Goal: Task Accomplishment & Management: Use online tool/utility

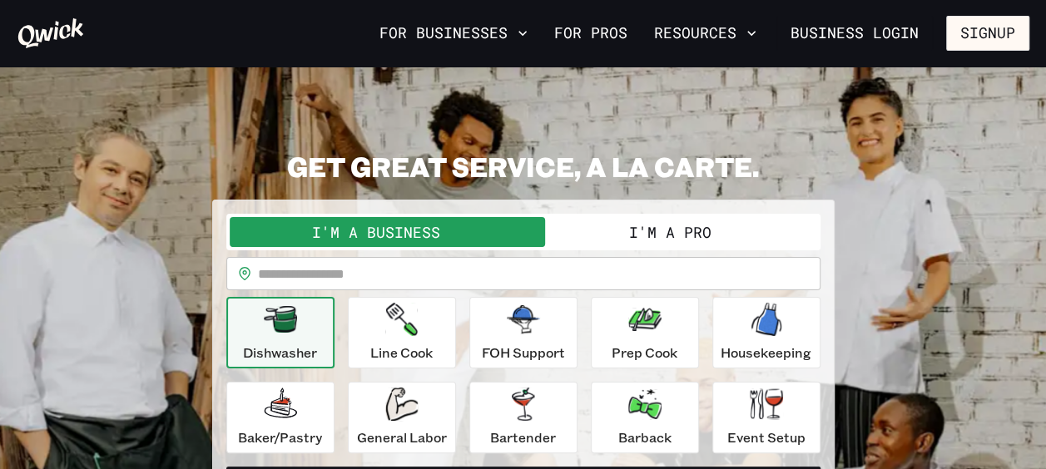
click at [657, 235] on button "I'm a Pro" at bounding box center [670, 232] width 294 height 30
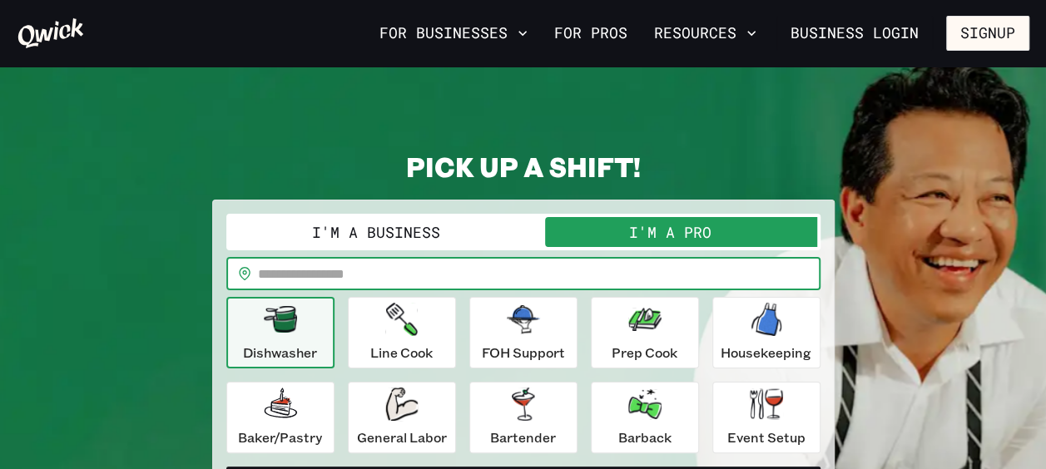
click at [295, 275] on input "text" at bounding box center [539, 273] width 562 height 33
type input "*****"
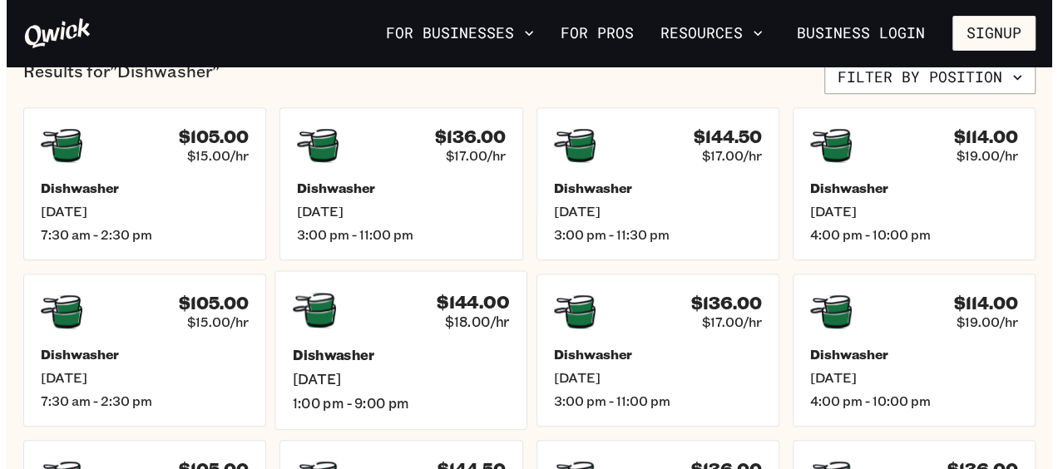
scroll to position [416, 0]
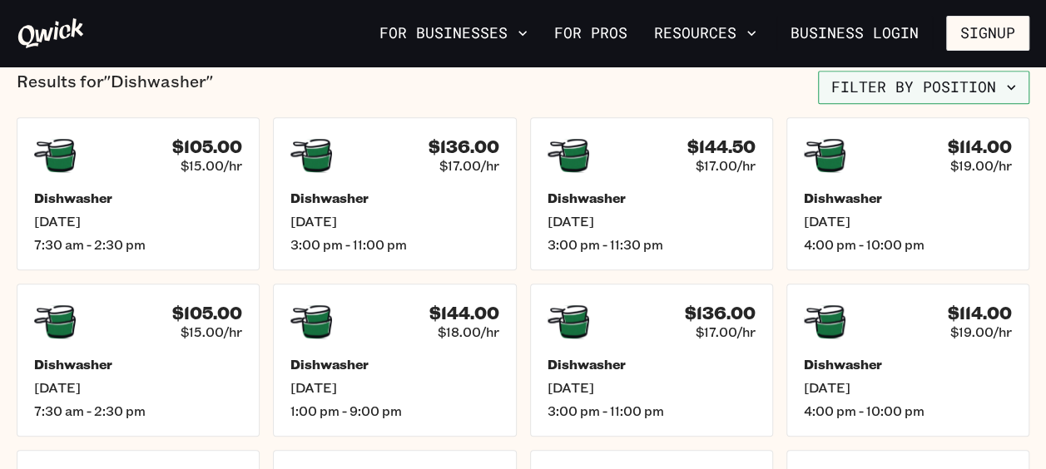
click at [901, 104] on button "Filter by position" at bounding box center [923, 87] width 211 height 33
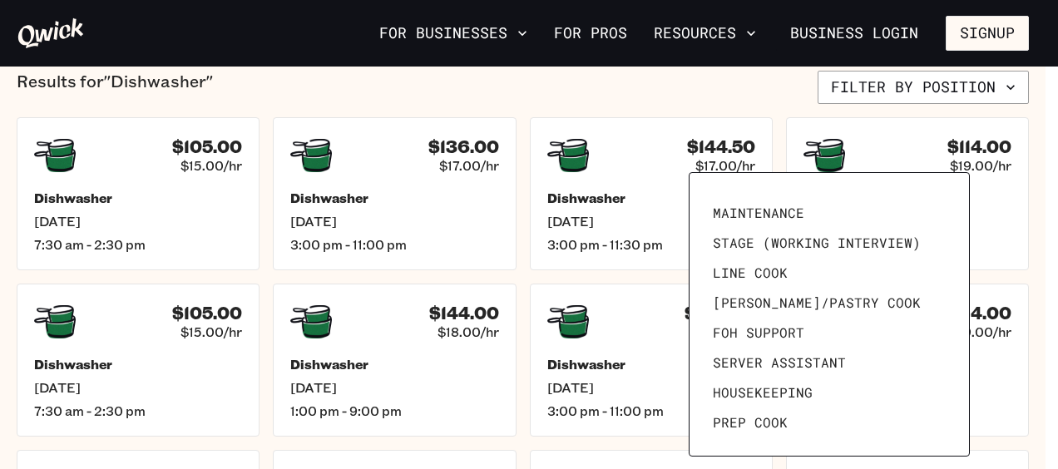
scroll to position [0, 0]
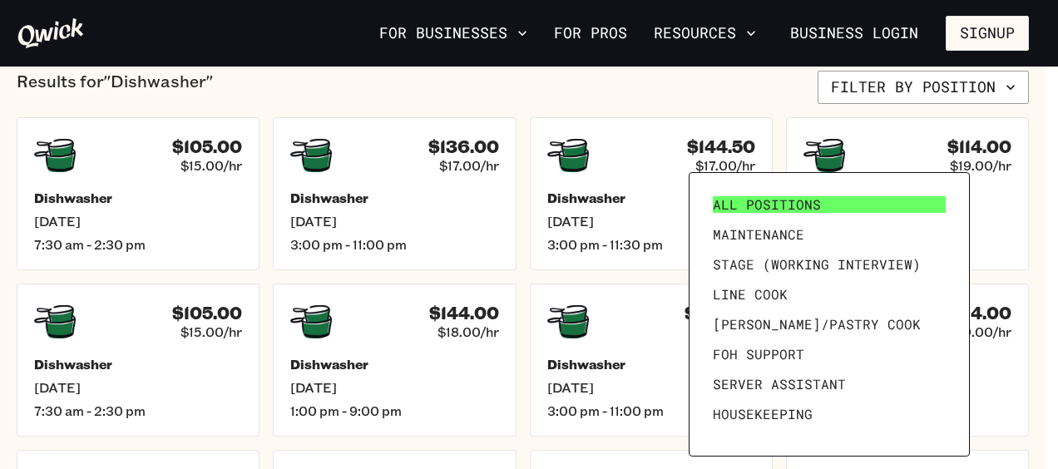
click at [809, 206] on span "All Positions" at bounding box center [767, 204] width 108 height 17
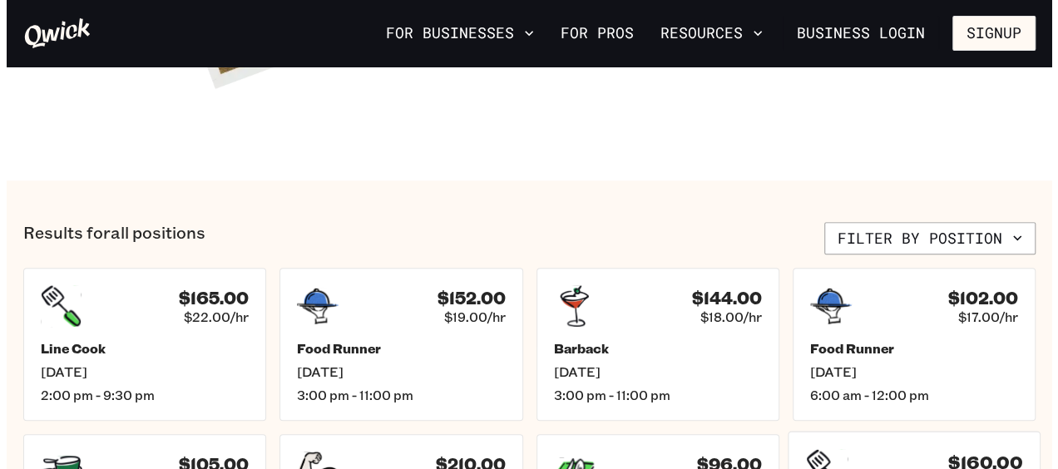
scroll to position [499, 0]
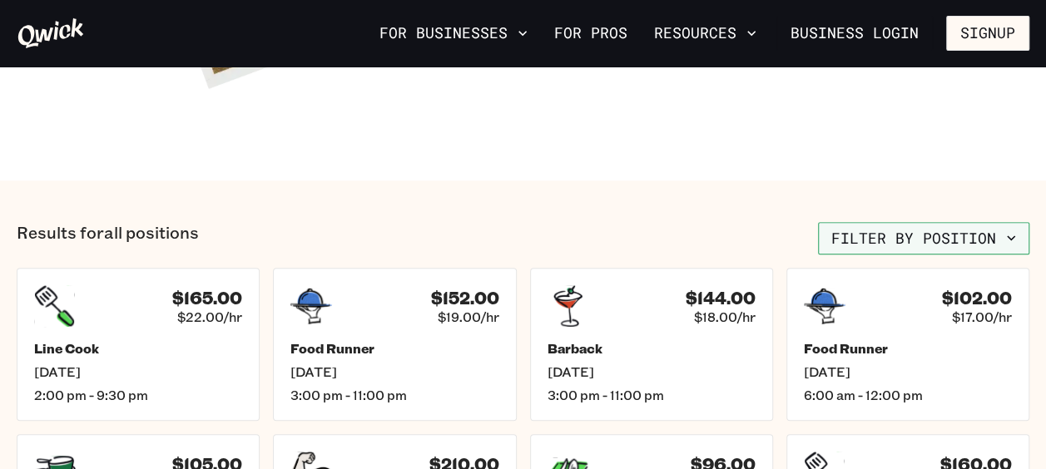
click at [890, 240] on button "Filter by position" at bounding box center [923, 238] width 211 height 33
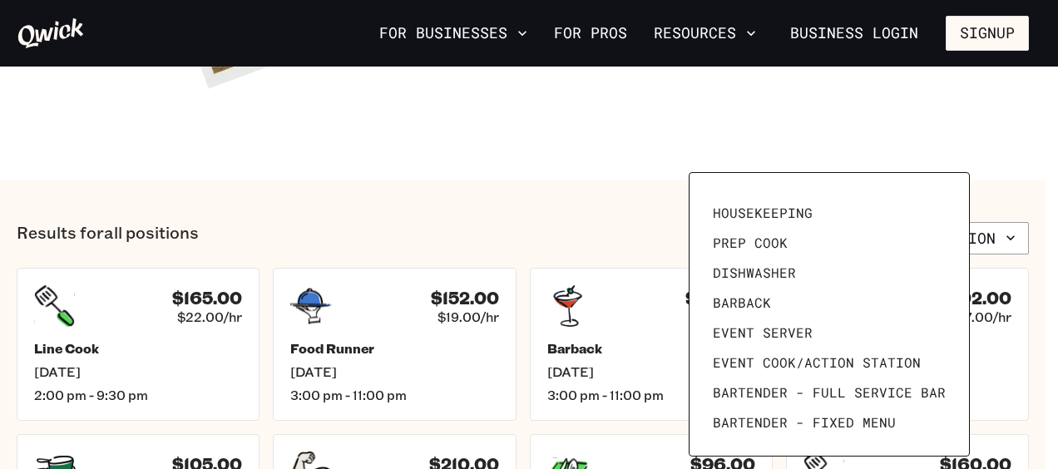
scroll to position [130, 0]
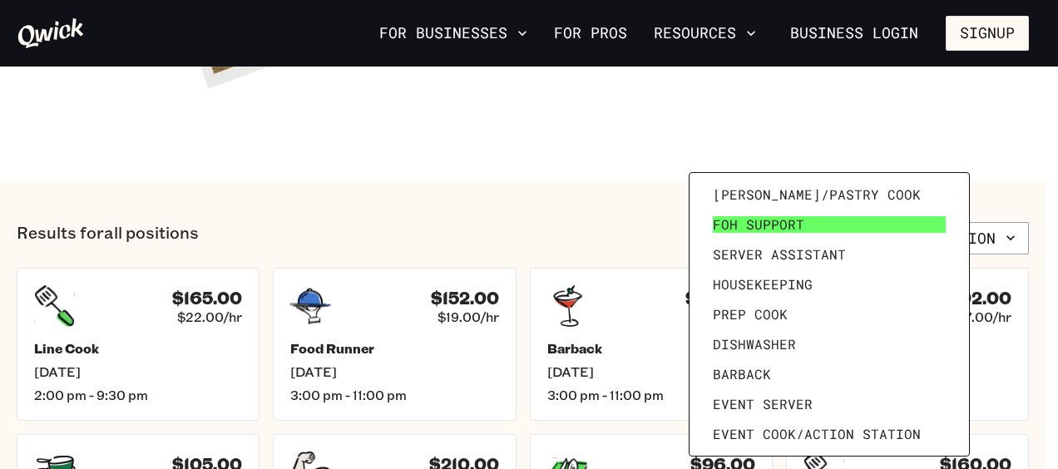
click at [785, 233] on span "FOH Support" at bounding box center [759, 224] width 92 height 17
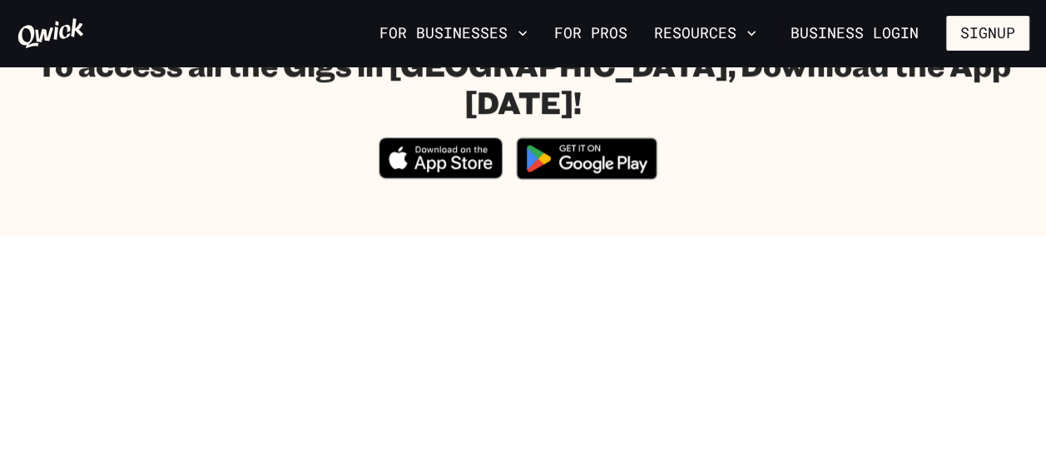
scroll to position [749, 0]
